Goal: Task Accomplishment & Management: Complete application form

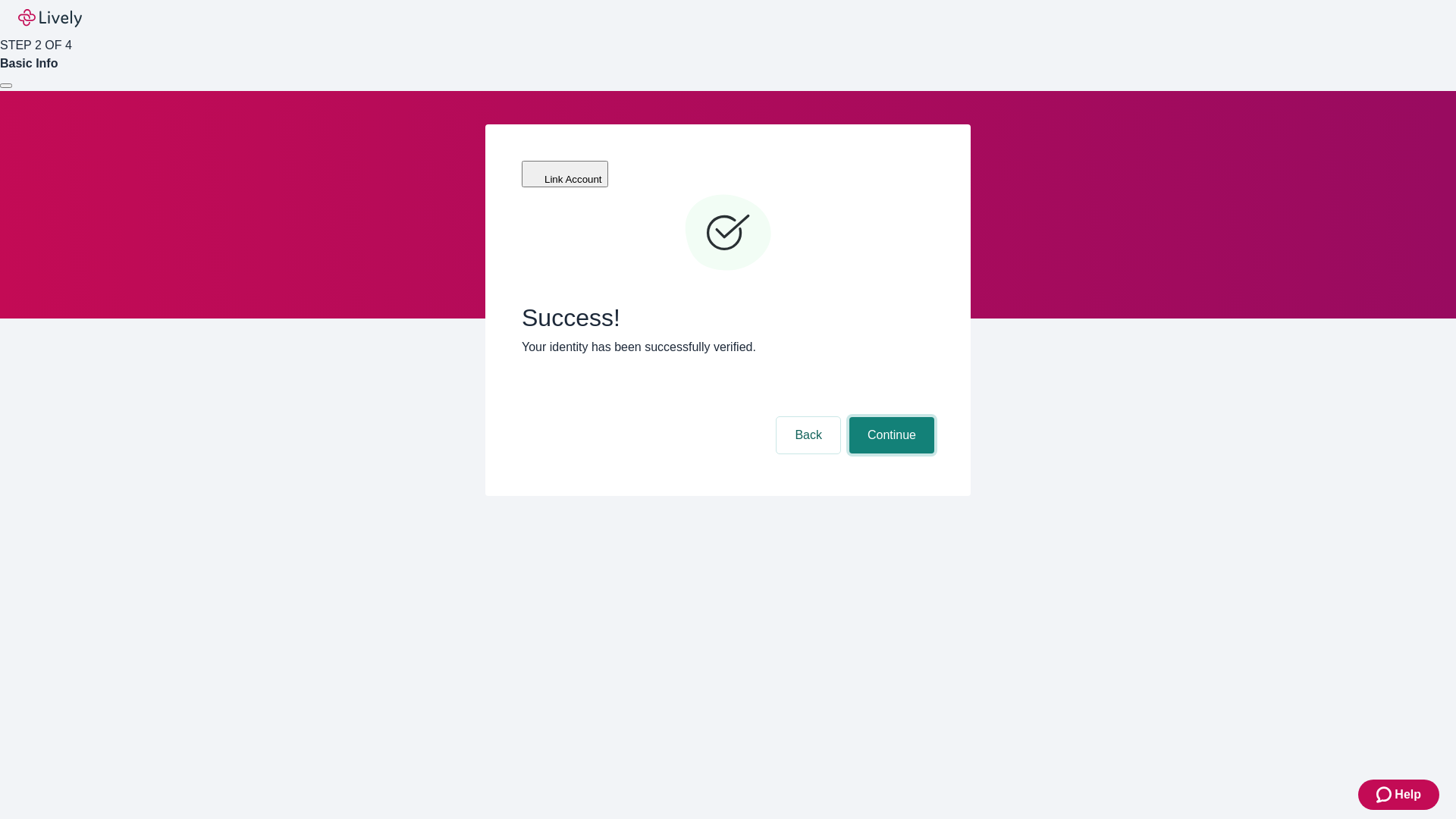
click at [890, 417] on button "Continue" at bounding box center [892, 435] width 85 height 37
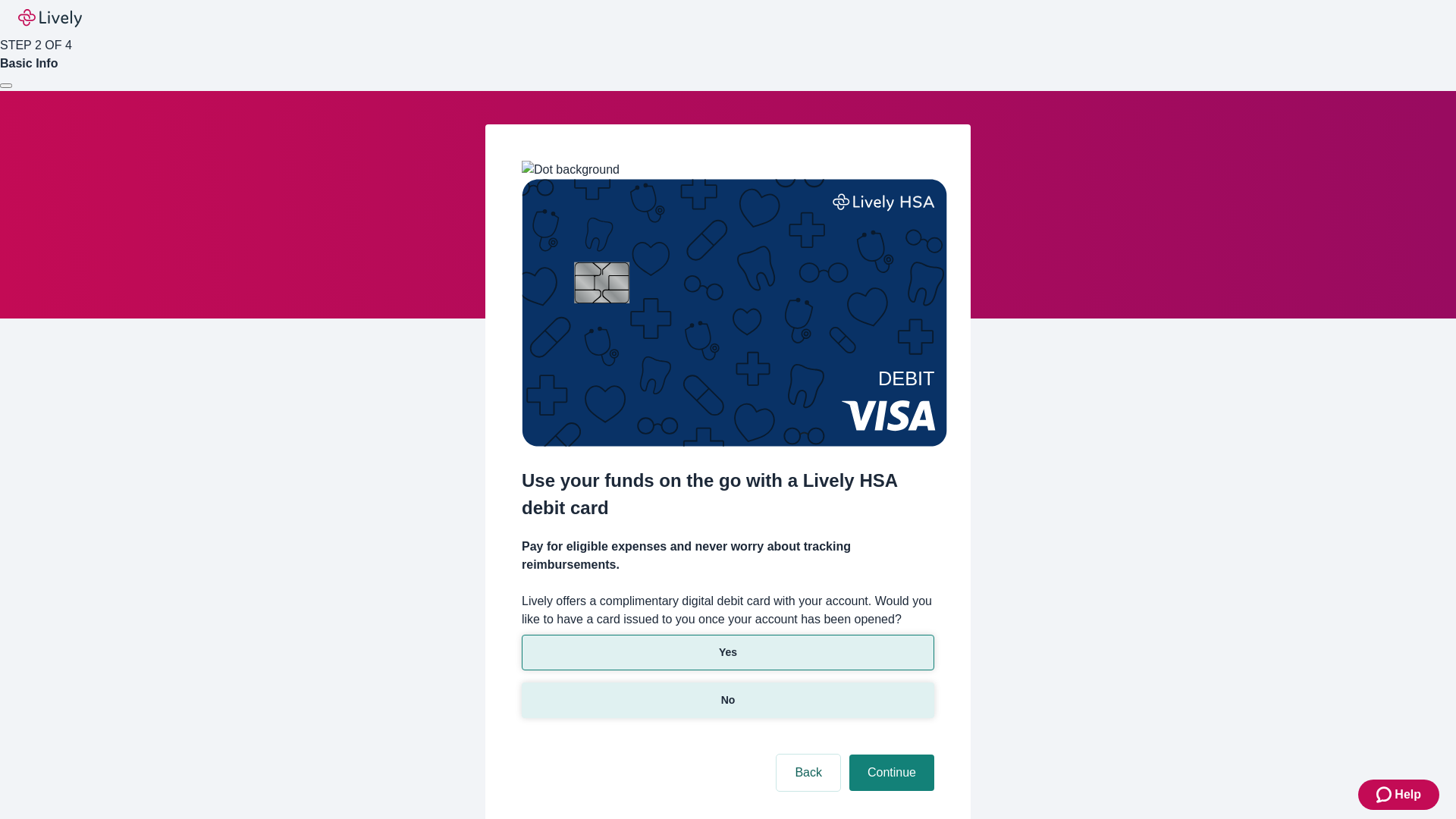
click at [728, 692] on p "No" at bounding box center [728, 700] width 14 height 16
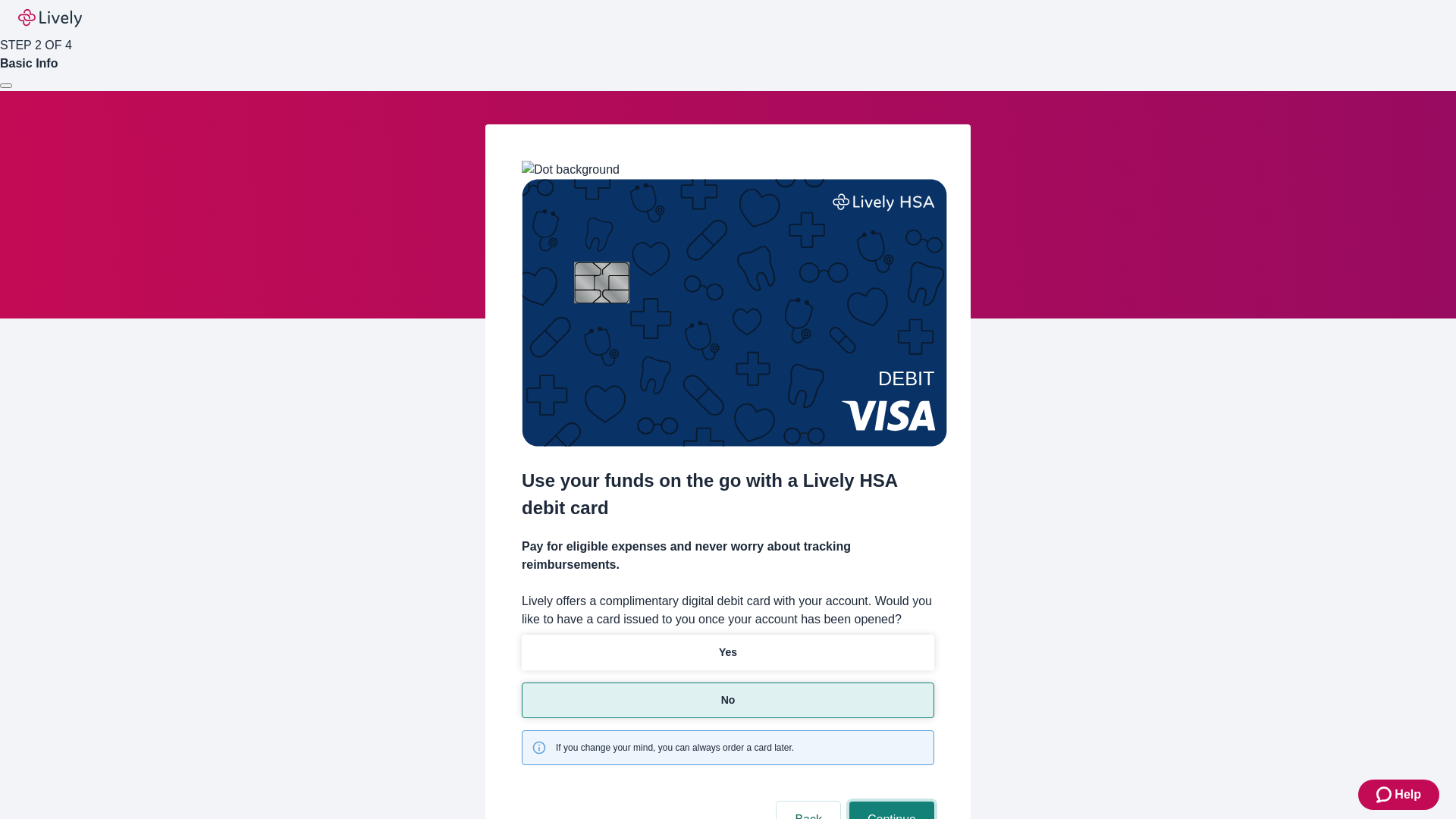
click at [890, 801] on button "Continue" at bounding box center [892, 819] width 85 height 37
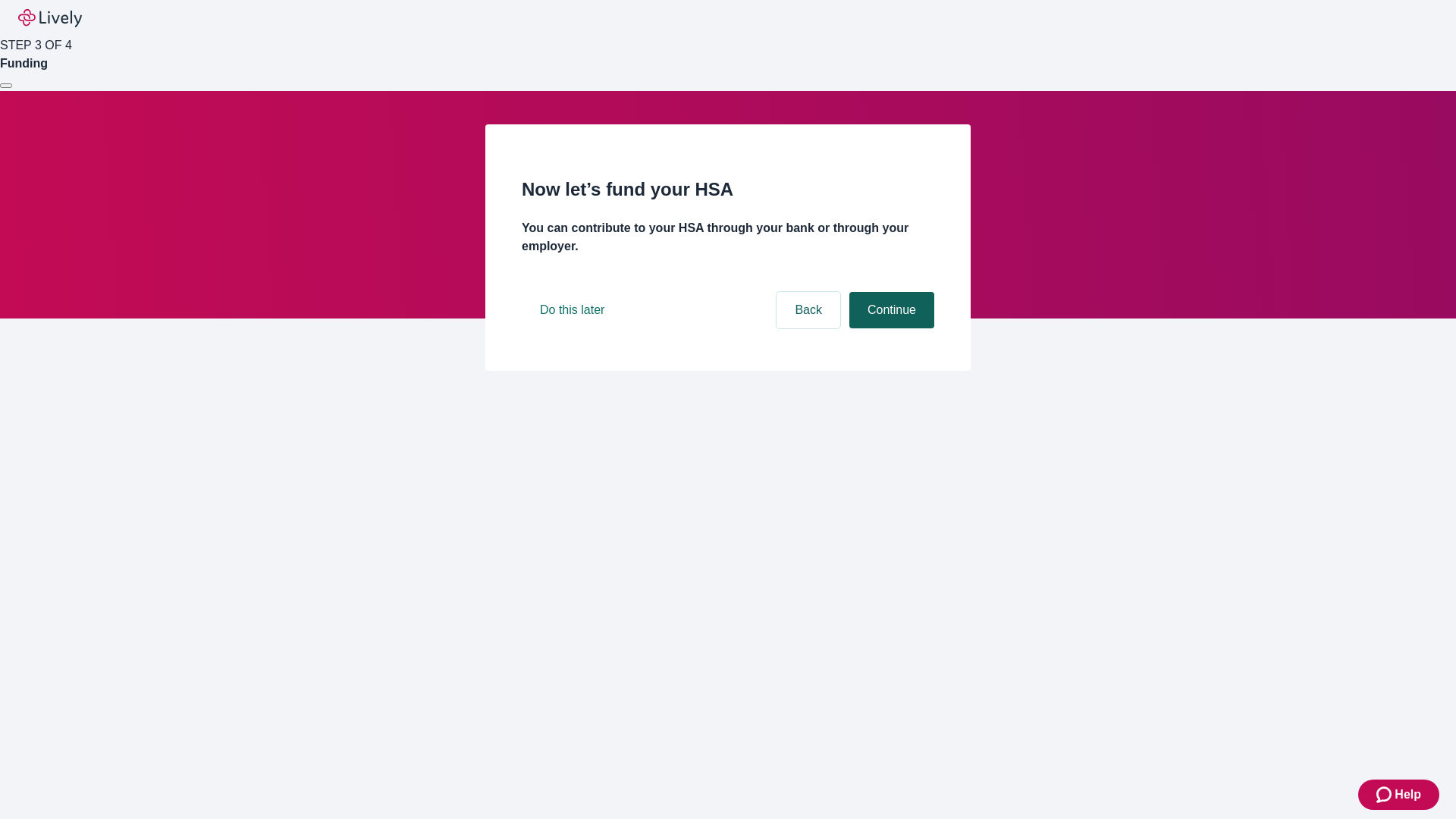
click at [890, 328] on button "Continue" at bounding box center [892, 310] width 85 height 37
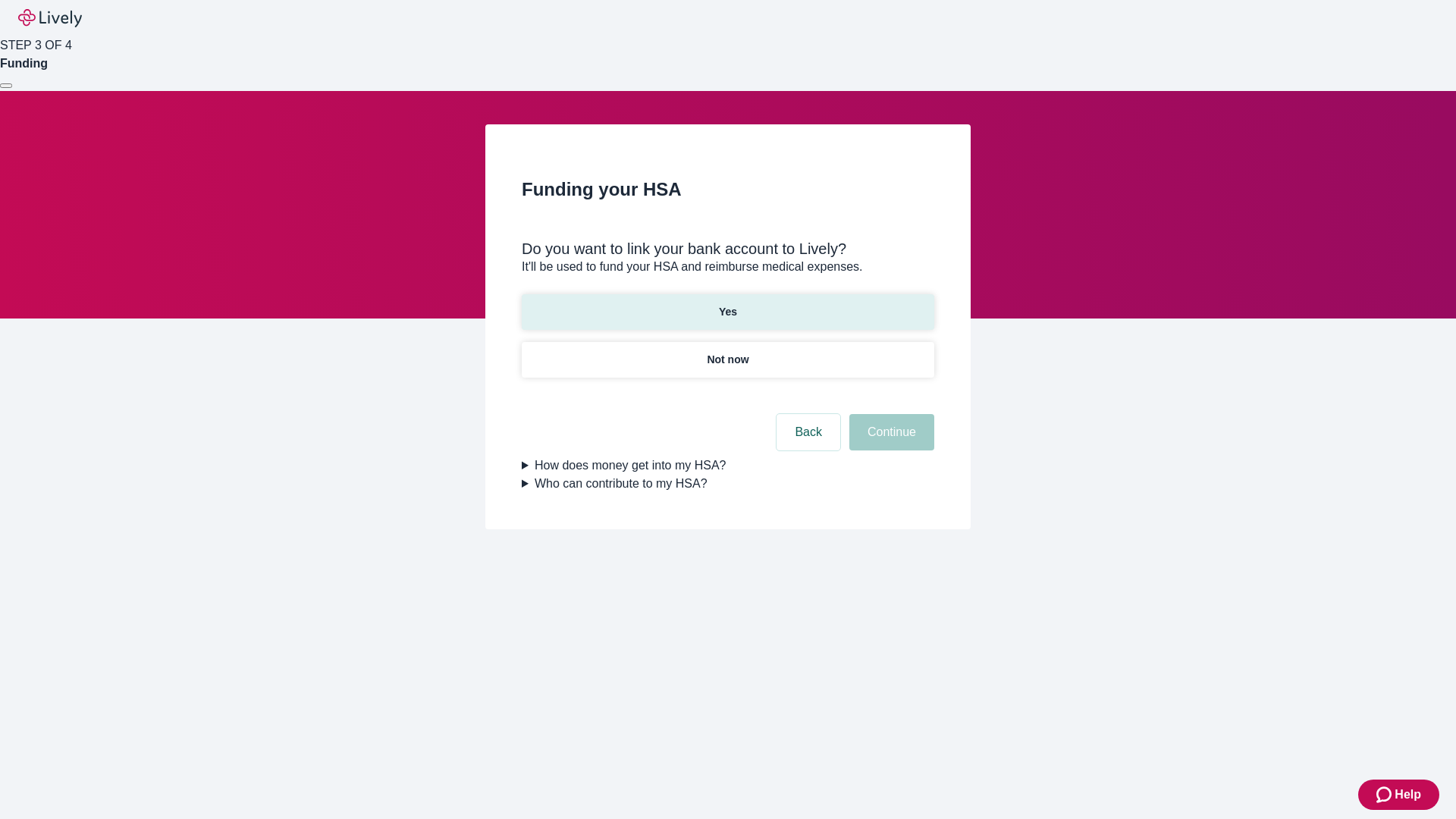
click at [728, 304] on p "Yes" at bounding box center [728, 312] width 18 height 16
click at [890, 414] on button "Continue" at bounding box center [892, 431] width 85 height 37
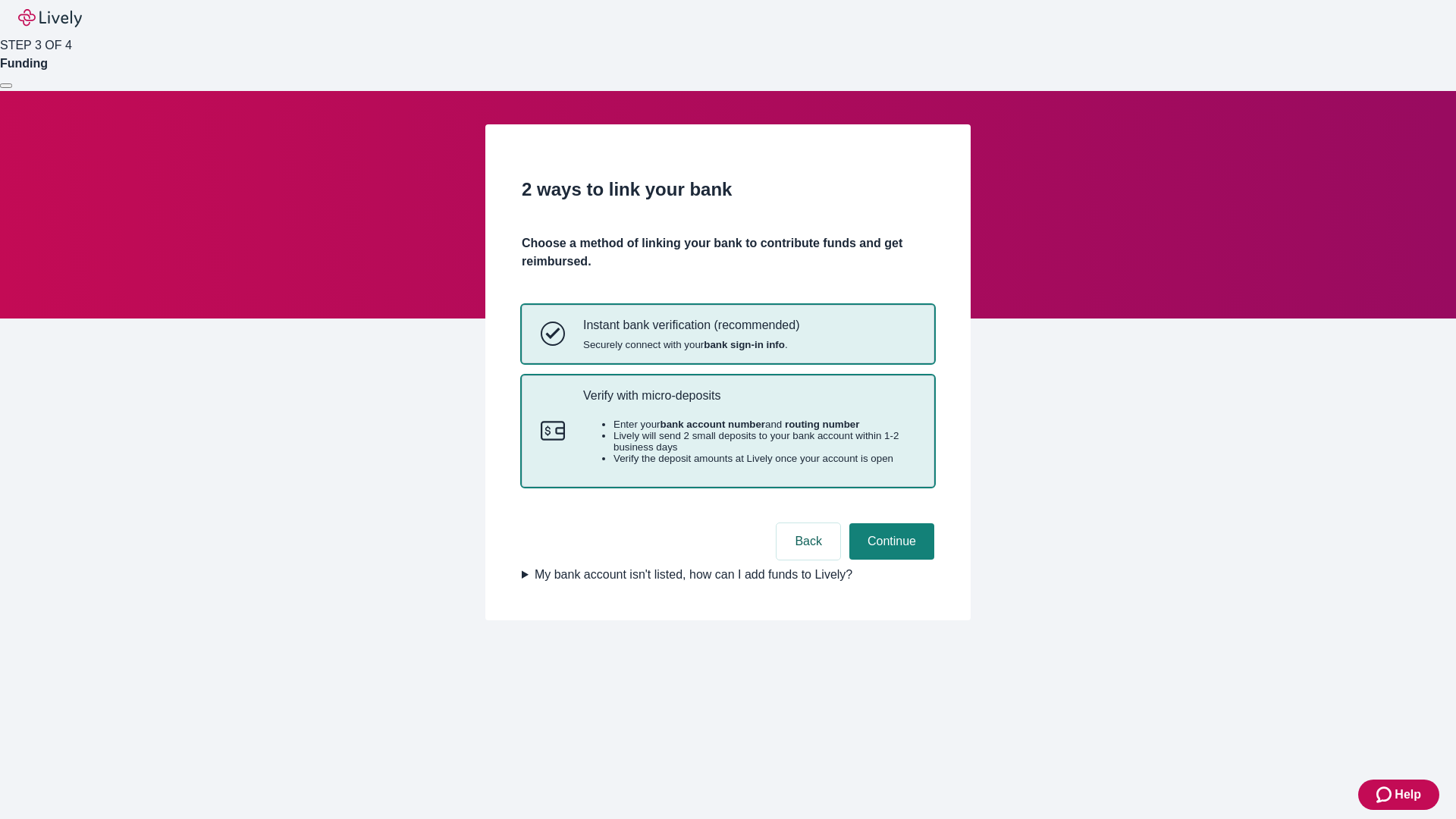
click at [749, 403] on p "Verify with micro-deposits" at bounding box center [749, 396] width 333 height 14
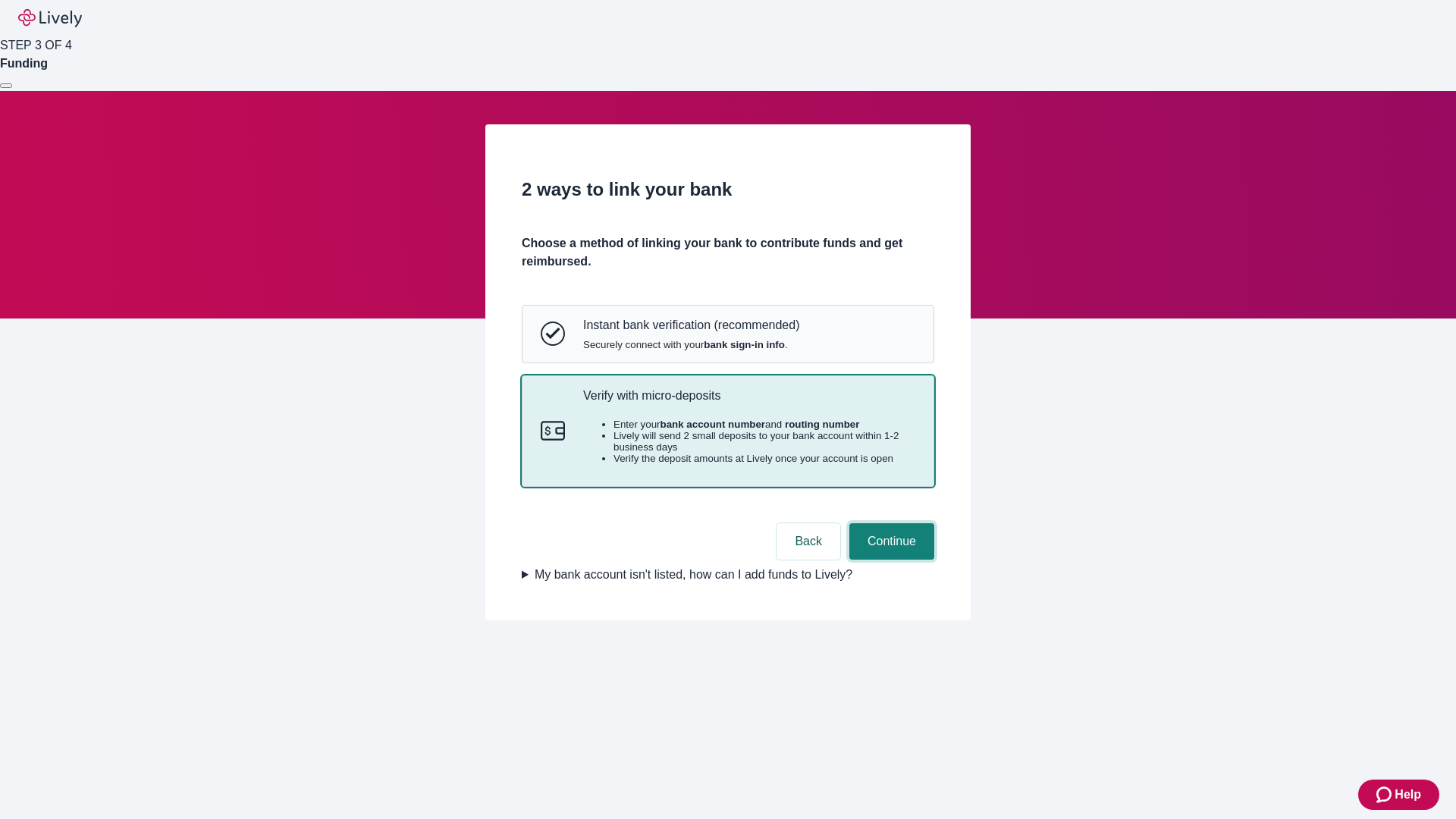
click at [890, 560] on button "Continue" at bounding box center [892, 541] width 85 height 37
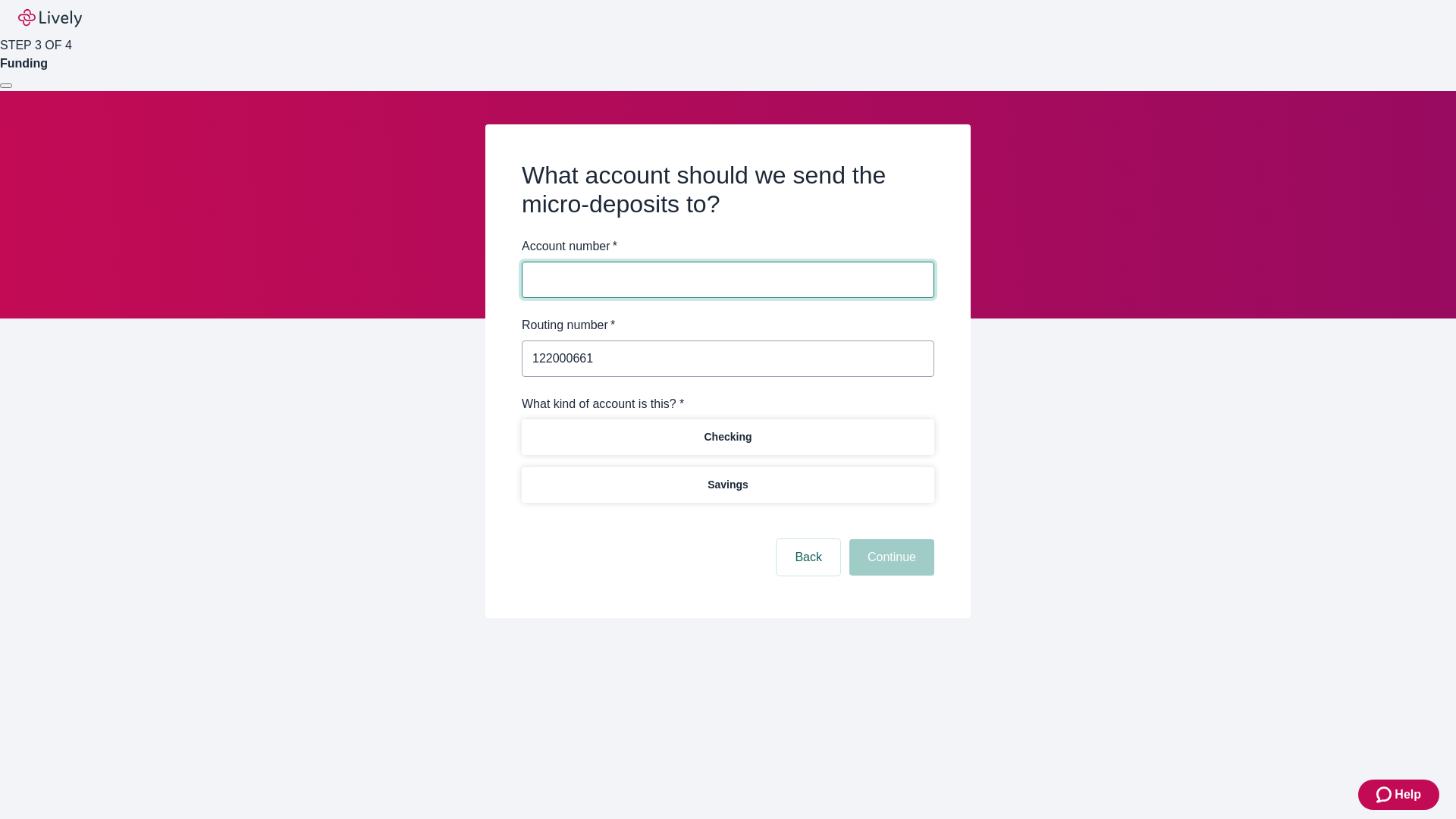
type input "122000661"
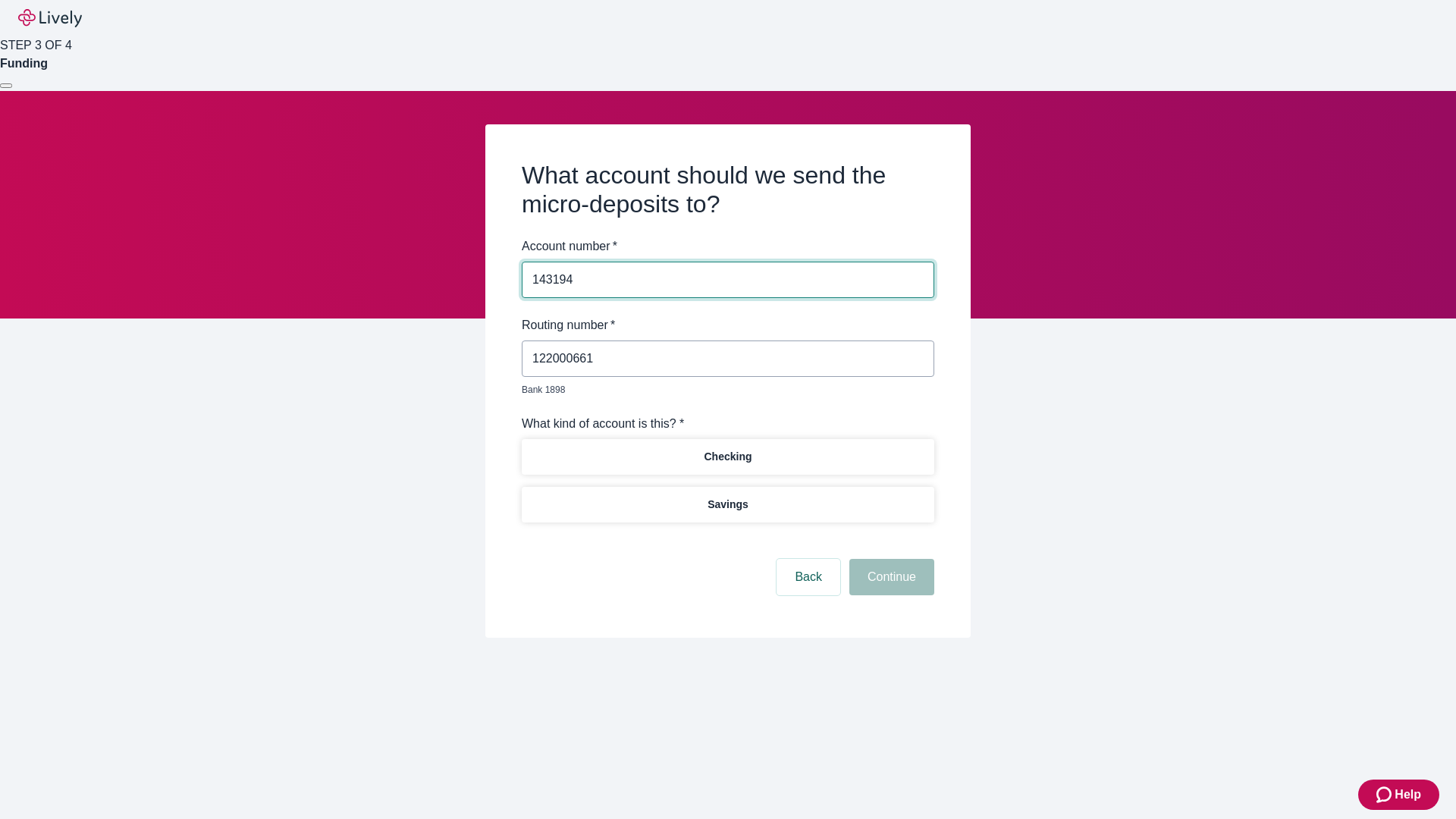
type input "143194"
click at [728, 449] on p "Checking" at bounding box center [728, 457] width 48 height 16
click at [890, 560] on button "Continue" at bounding box center [892, 577] width 85 height 37
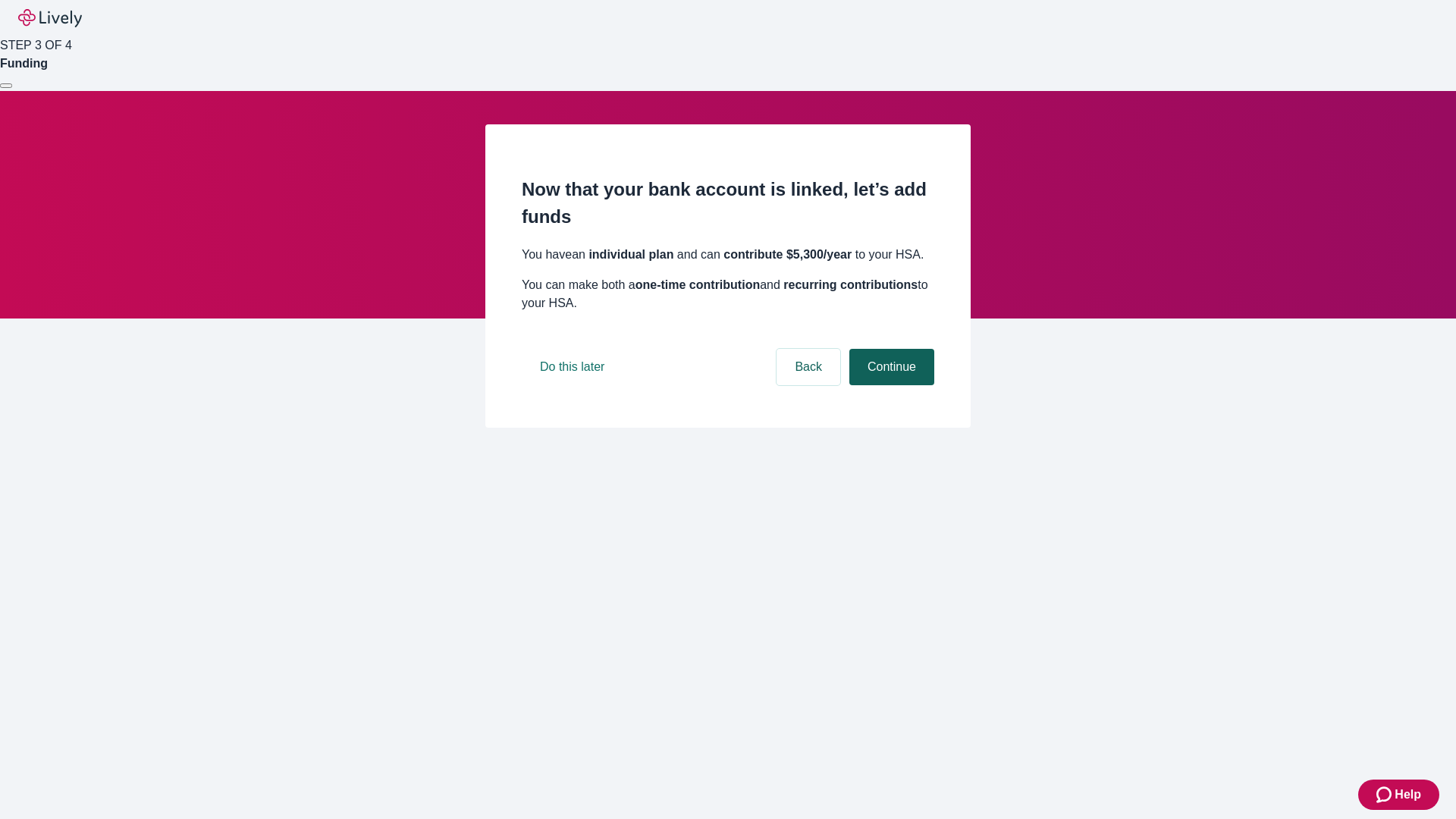
click at [890, 385] on button "Continue" at bounding box center [892, 366] width 85 height 37
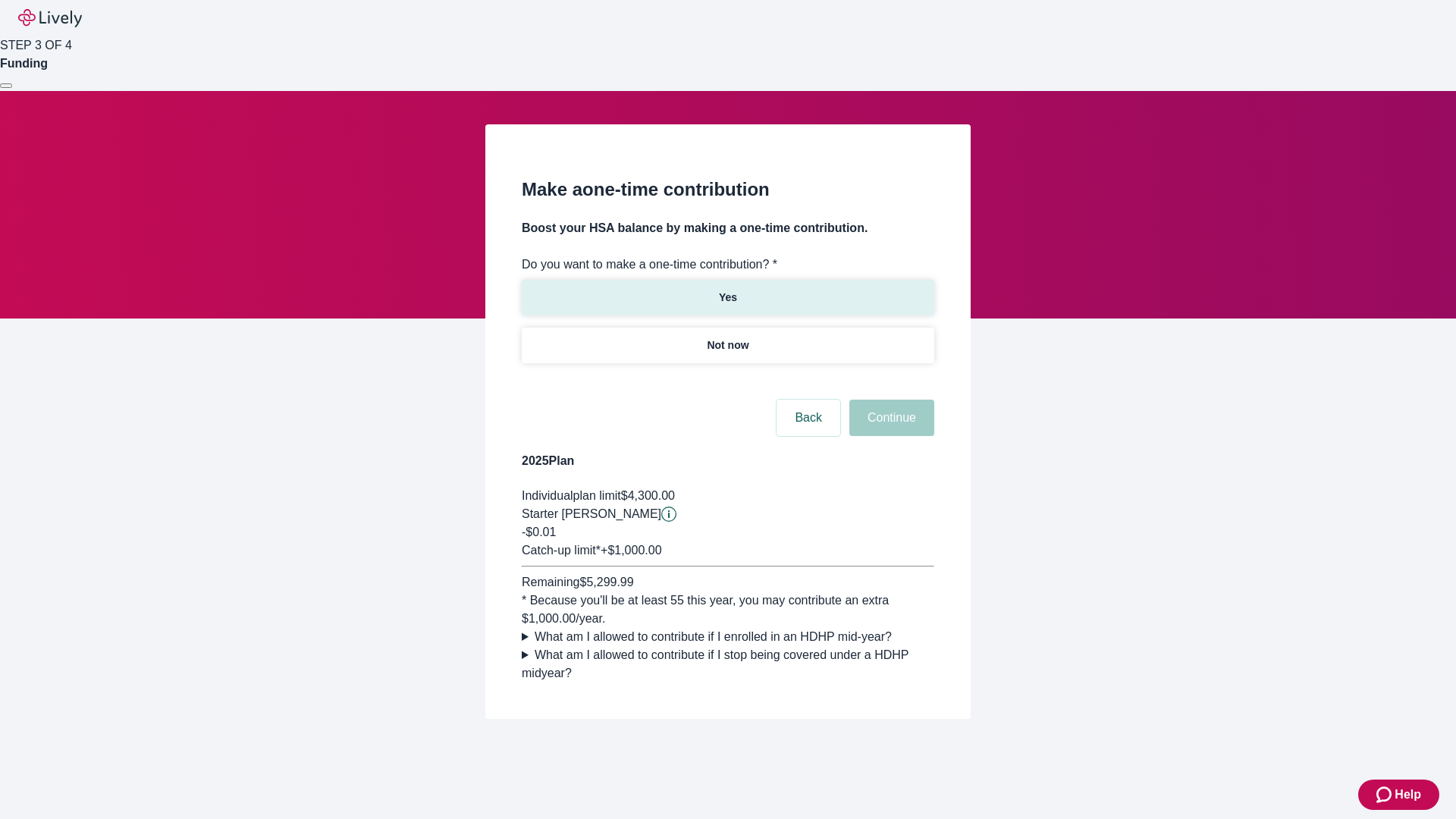
click at [728, 290] on p "Yes" at bounding box center [728, 298] width 18 height 16
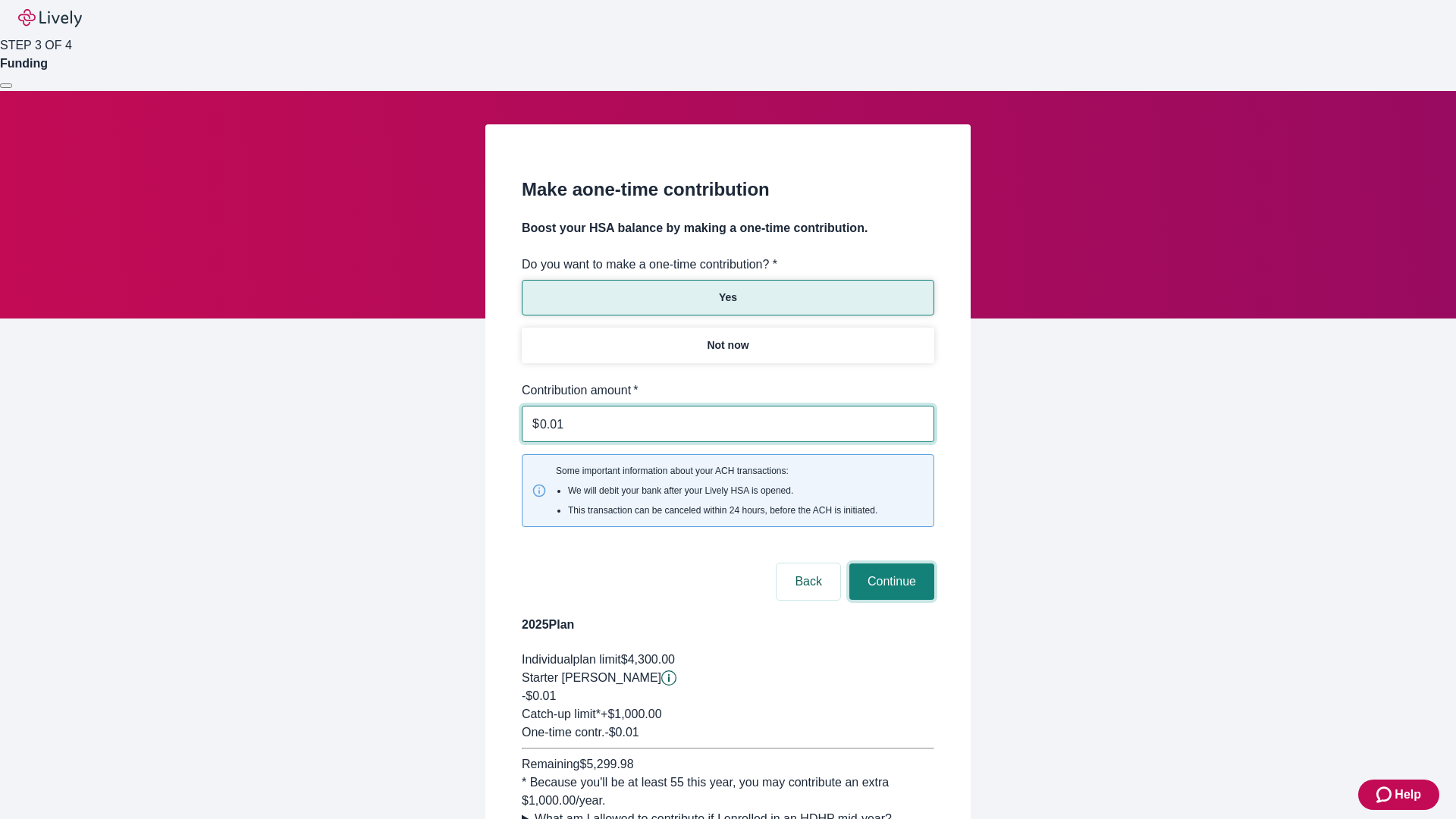
click at [890, 563] on button "Continue" at bounding box center [892, 581] width 85 height 37
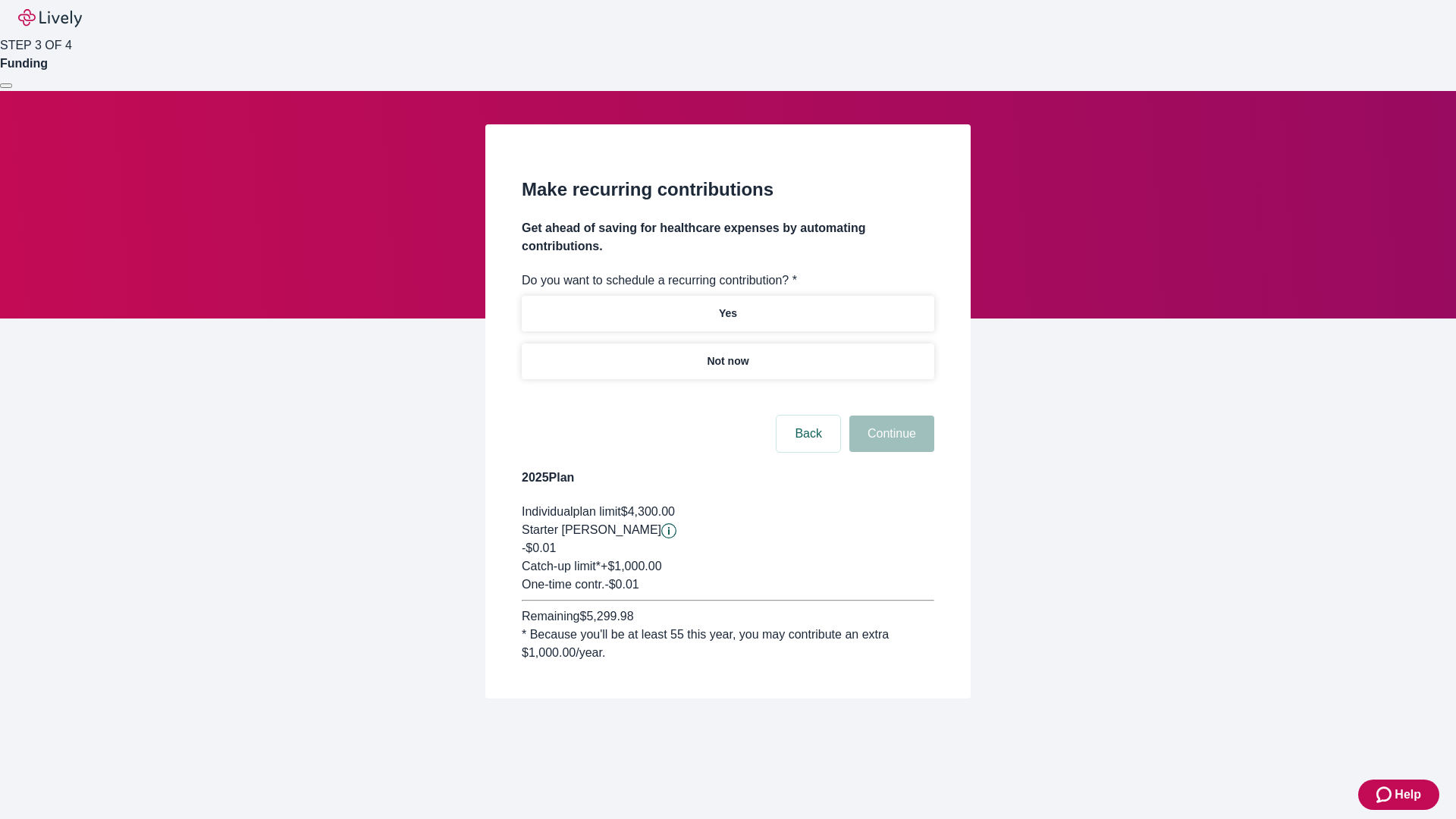
click at [728, 353] on p "Not now" at bounding box center [728, 361] width 42 height 16
click at [890, 415] on button "Continue" at bounding box center [892, 433] width 85 height 37
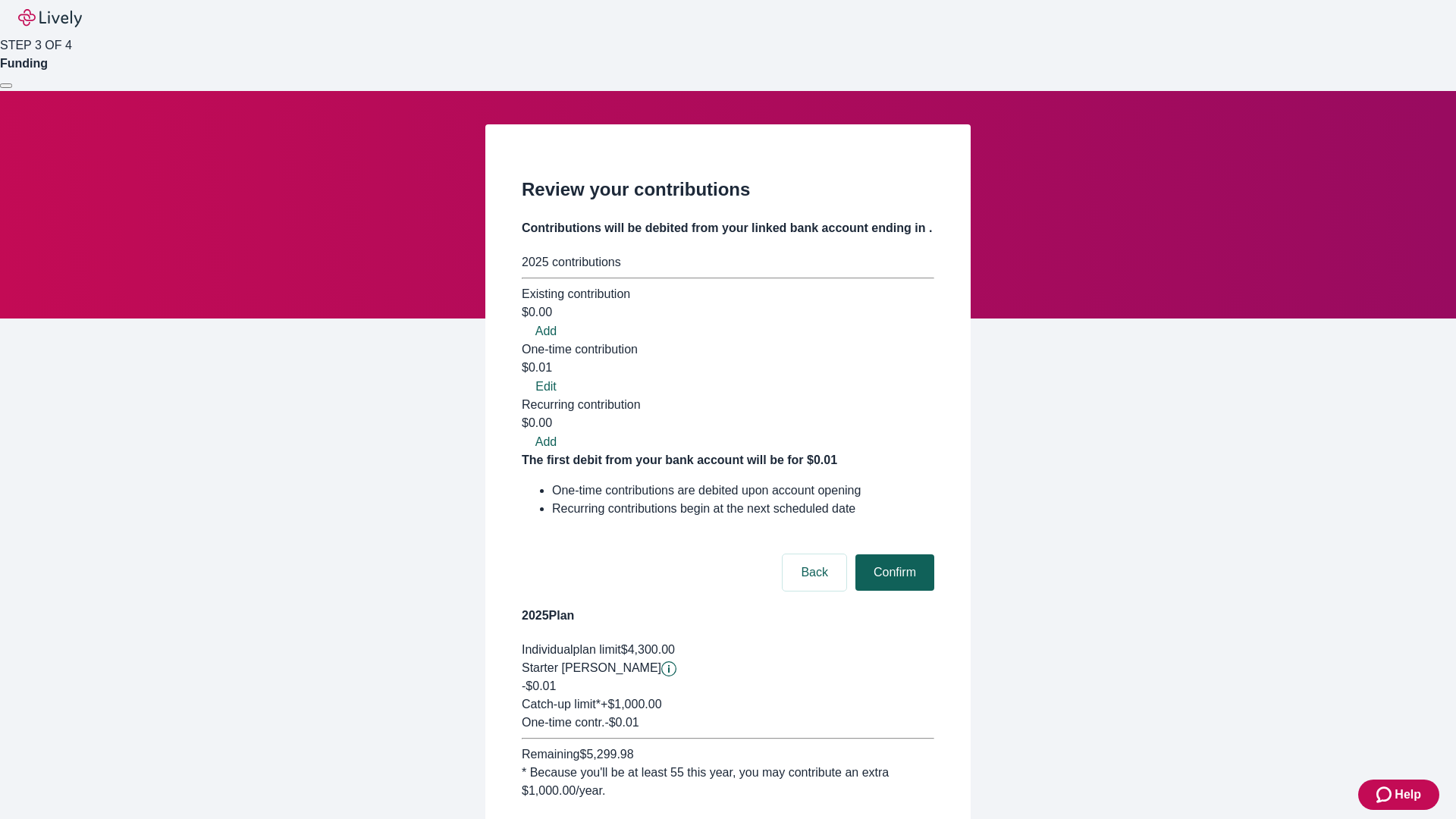
click at [893, 554] on button "Confirm" at bounding box center [895, 572] width 78 height 37
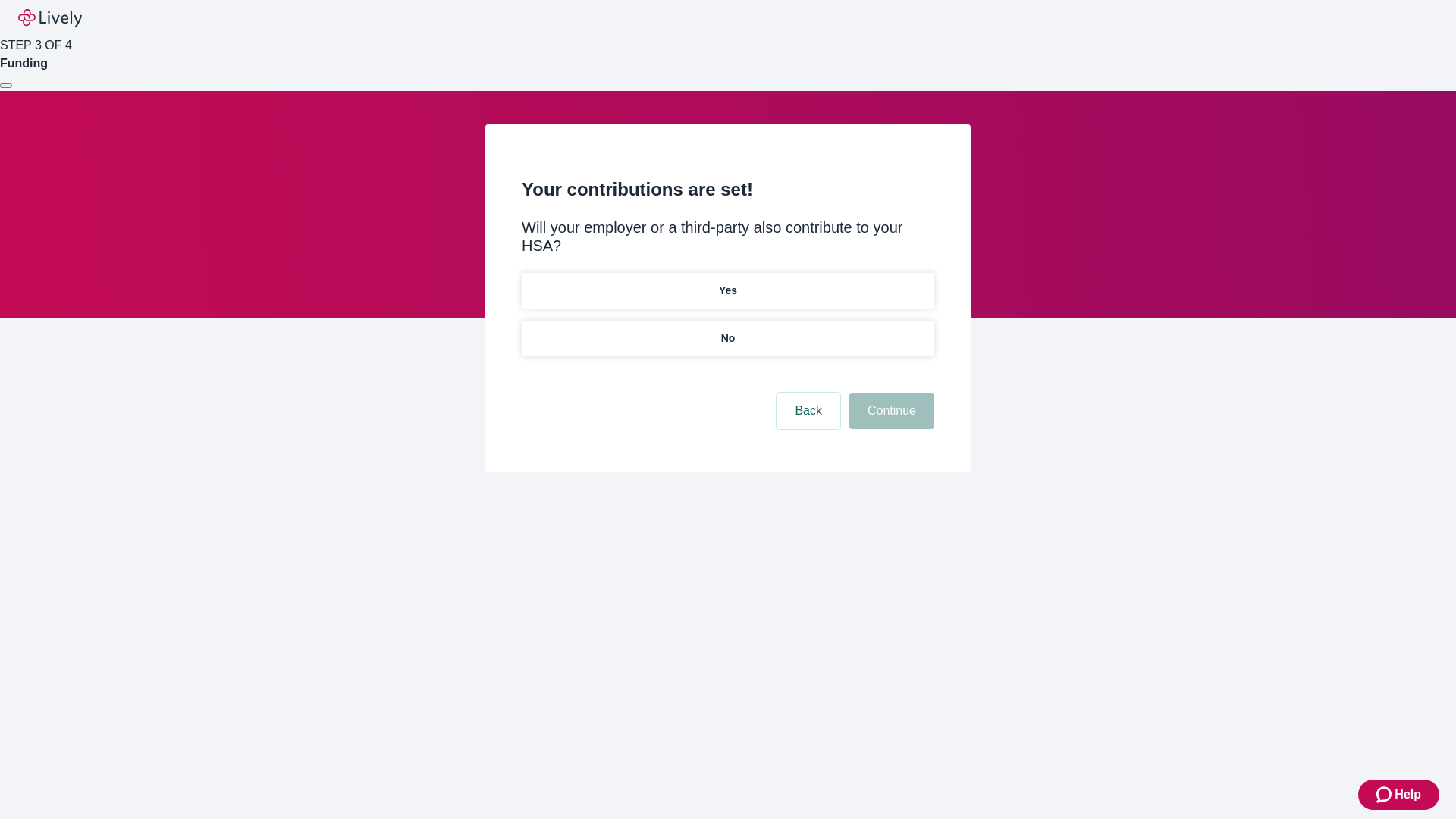
click at [728, 331] on p "No" at bounding box center [728, 339] width 14 height 16
click at [890, 393] on button "Continue" at bounding box center [892, 411] width 85 height 37
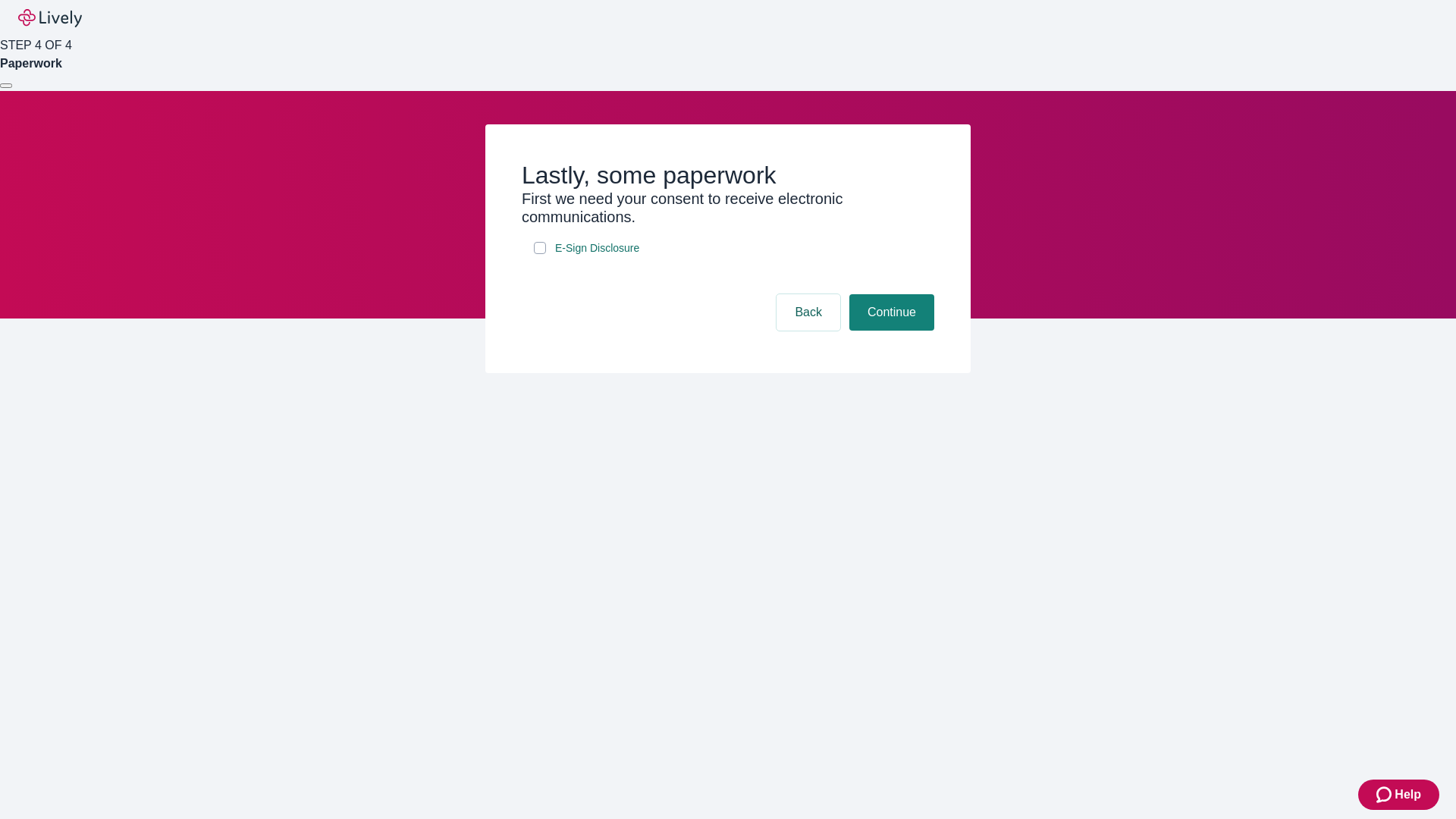
click at [540, 254] on input "E-Sign Disclosure" at bounding box center [540, 248] width 12 height 12
checkbox input "true"
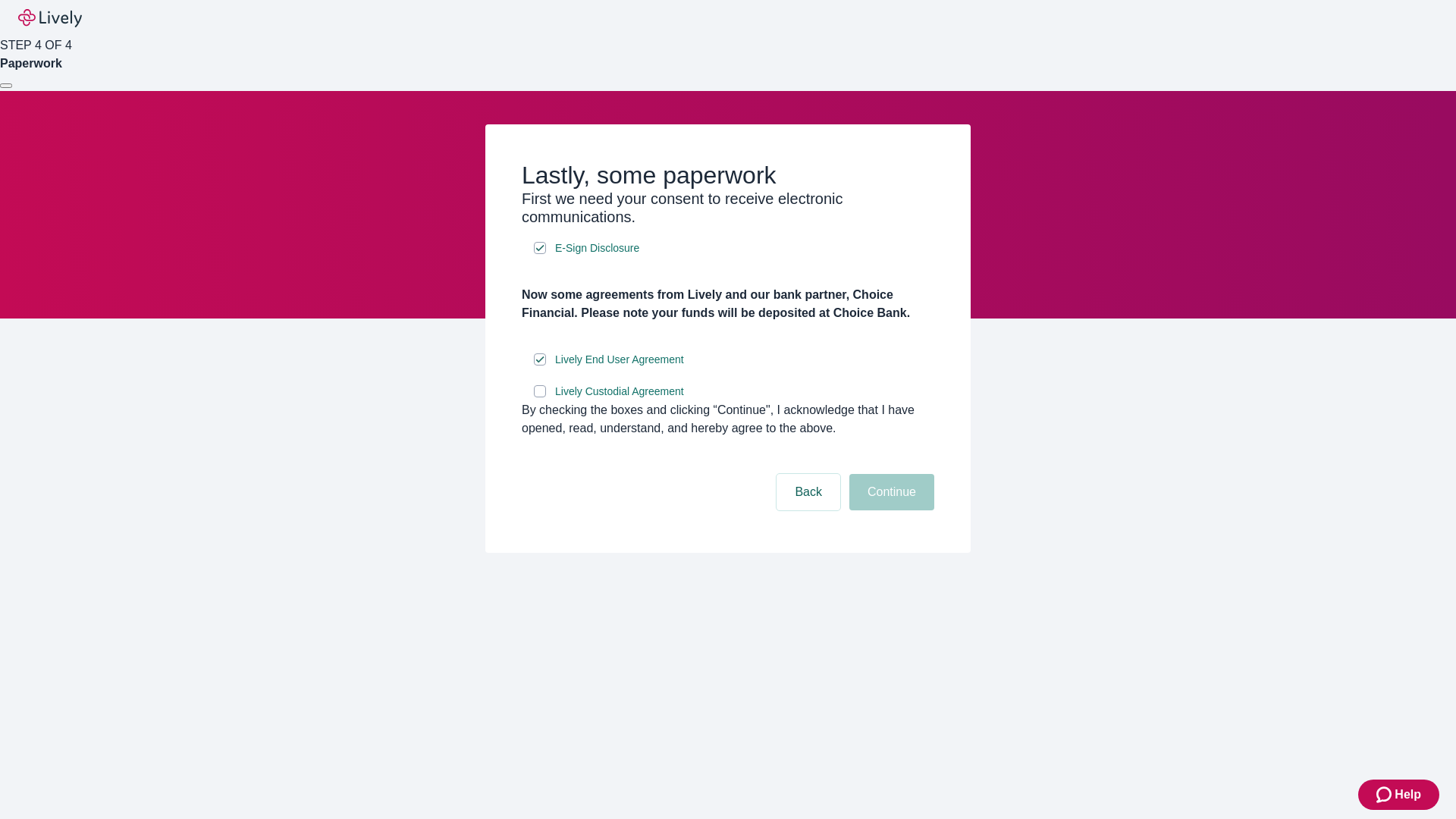
click at [540, 397] on input "Lively Custodial Agreement" at bounding box center [540, 391] width 12 height 12
checkbox input "true"
click at [890, 510] on button "Continue" at bounding box center [892, 492] width 85 height 37
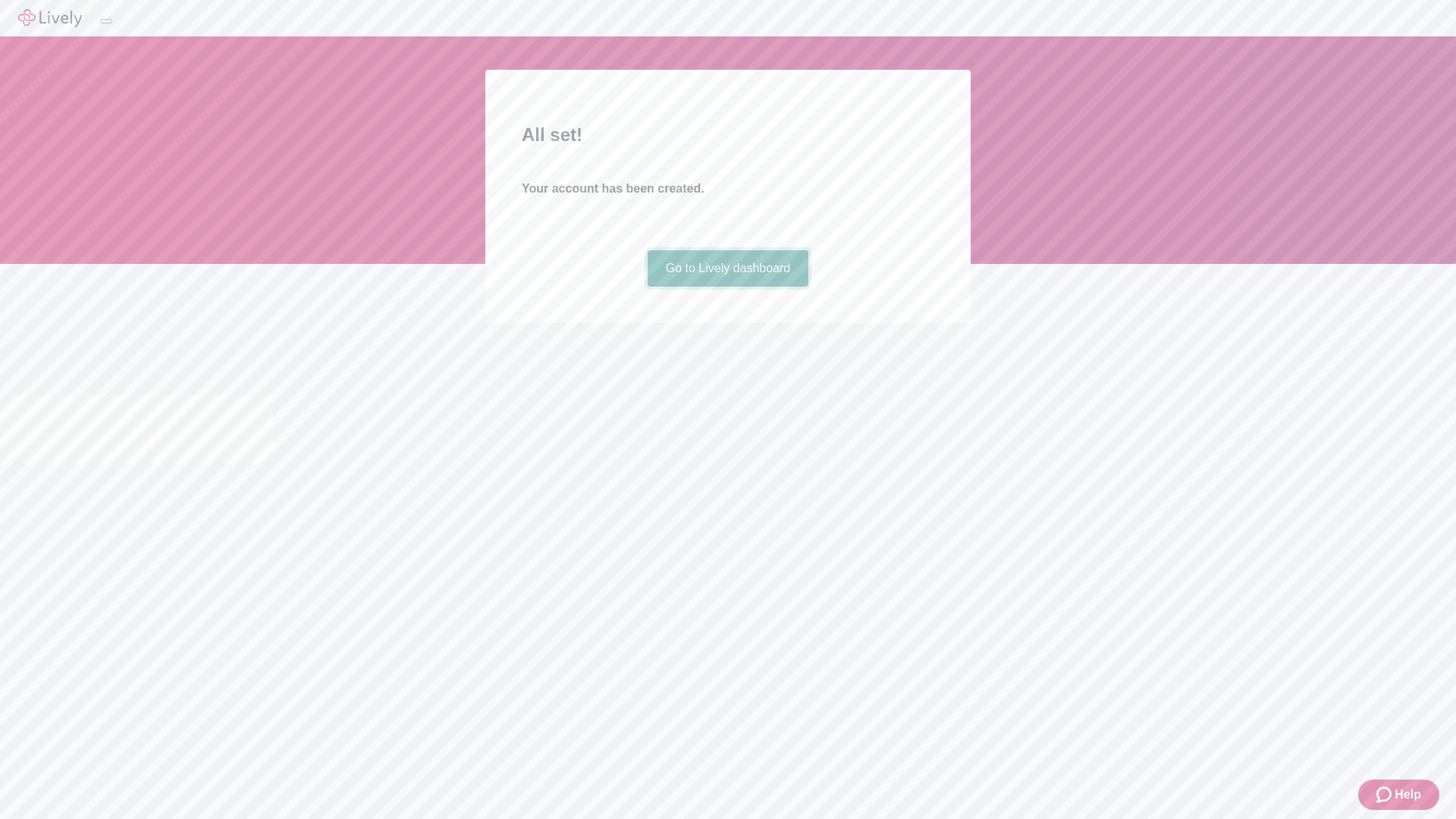
click at [728, 287] on link "Go to Lively dashboard" at bounding box center [728, 268] width 161 height 37
